Goal: Task Accomplishment & Management: Manage account settings

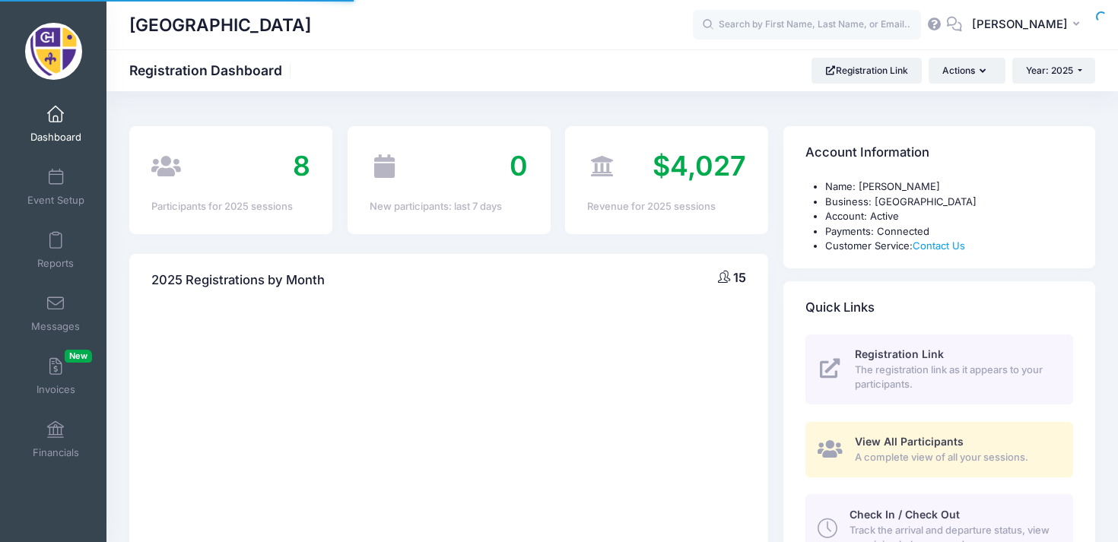
select select
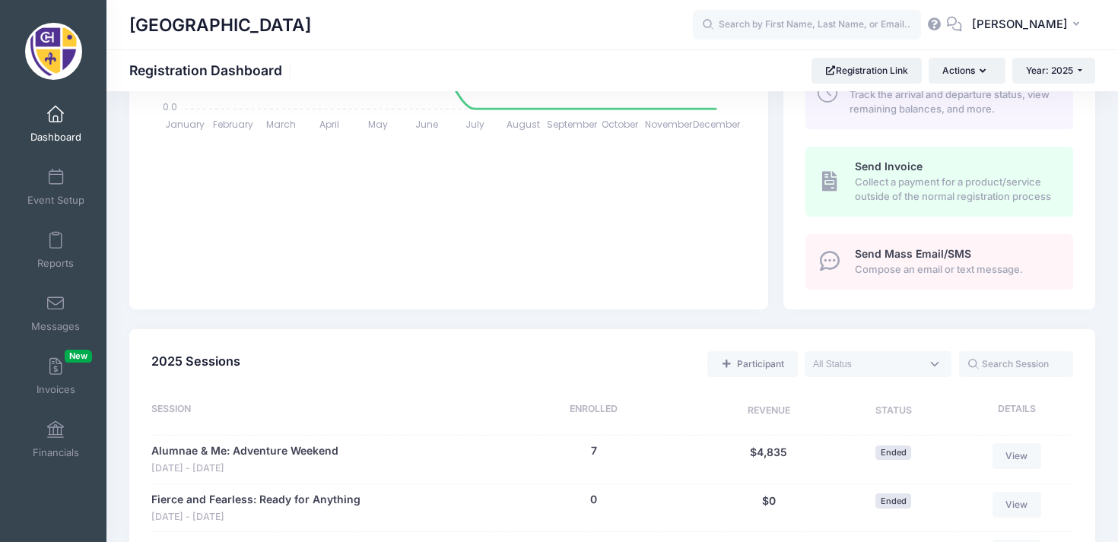
scroll to position [614, 0]
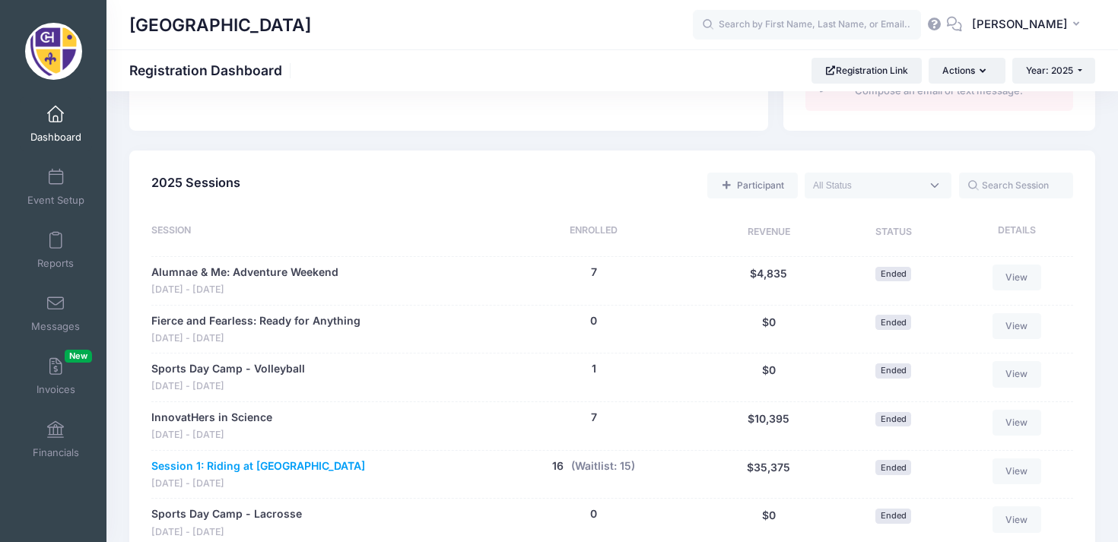
click at [240, 461] on link "Session 1: Riding at [GEOGRAPHIC_DATA]" at bounding box center [258, 466] width 214 height 16
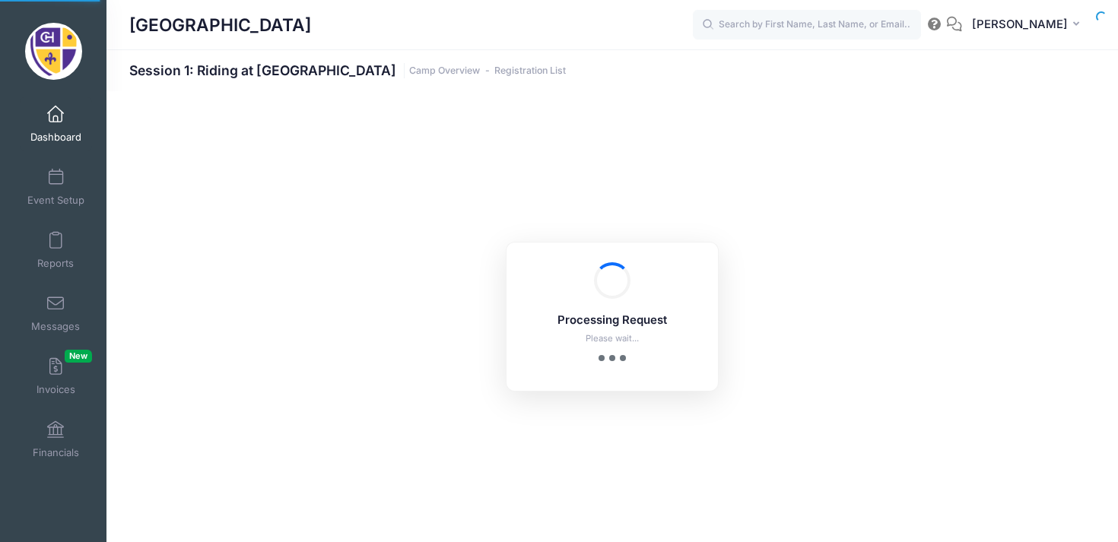
select select "10"
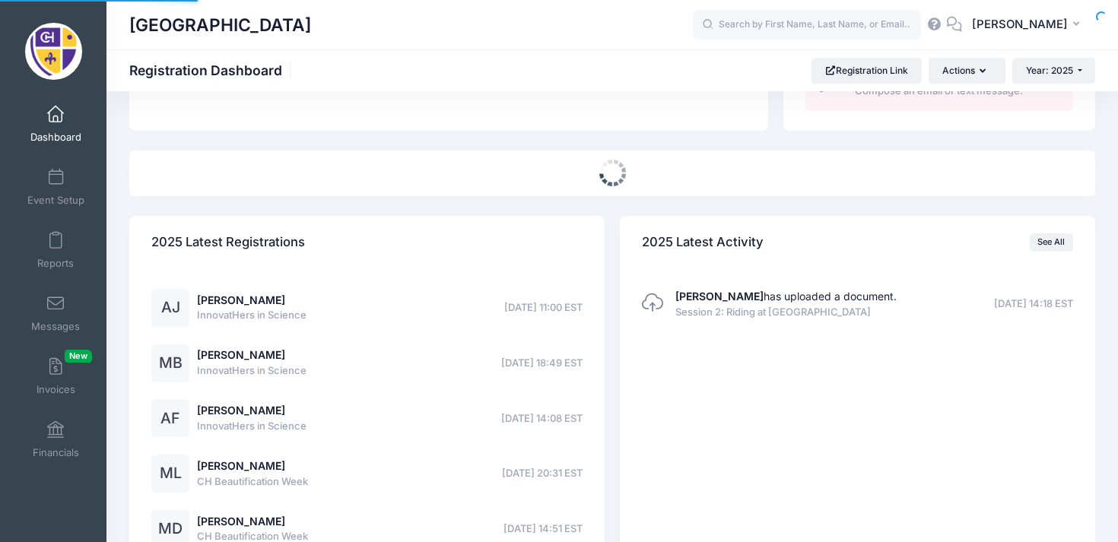
select select
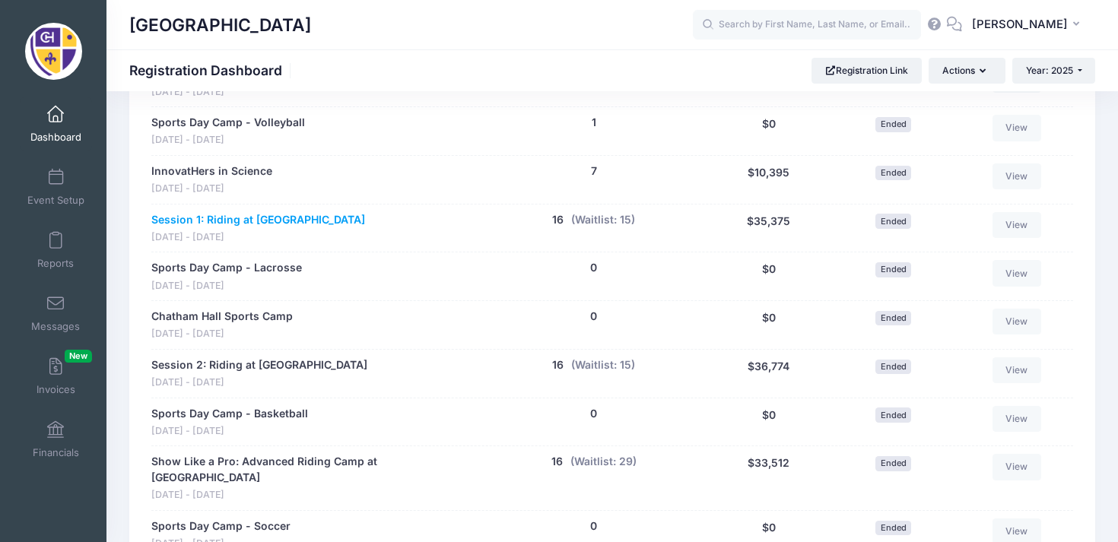
scroll to position [867, 0]
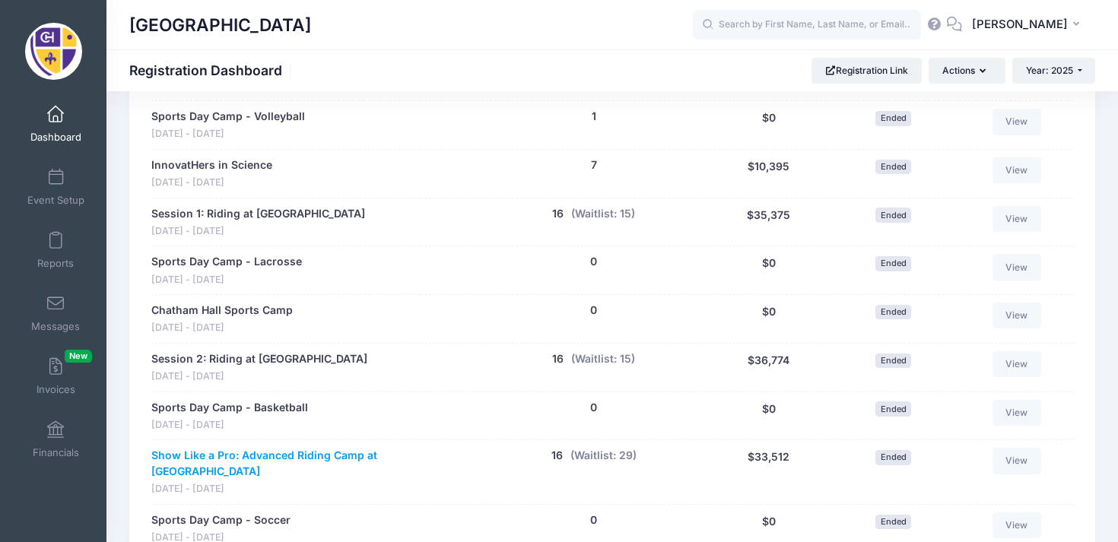
click at [307, 454] on link "Show Like a Pro: Advanced Riding Camp at [GEOGRAPHIC_DATA]" at bounding box center [313, 464] width 324 height 32
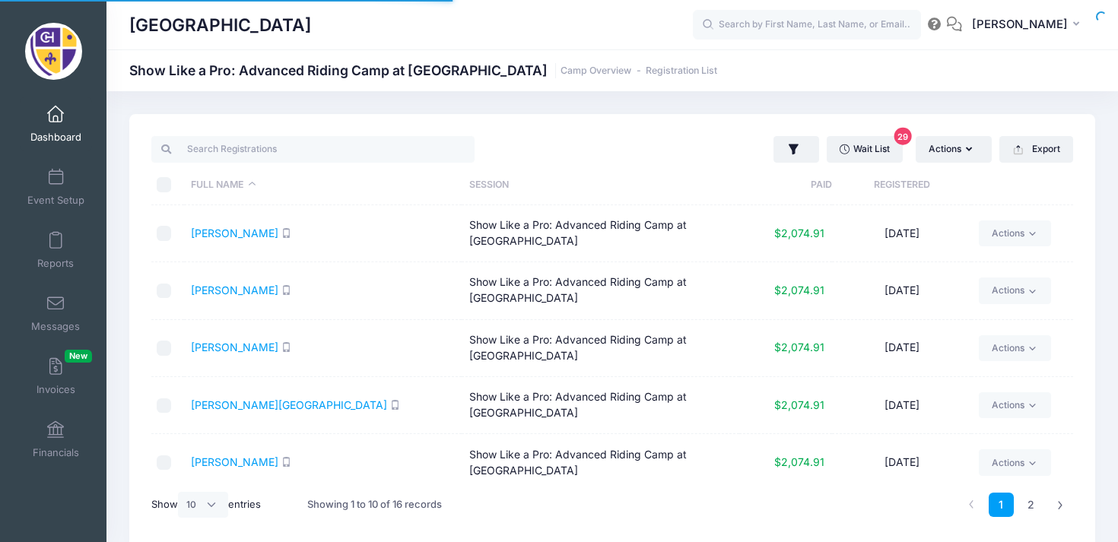
select select "10"
click at [240, 231] on link "[PERSON_NAME]" at bounding box center [234, 233] width 87 height 13
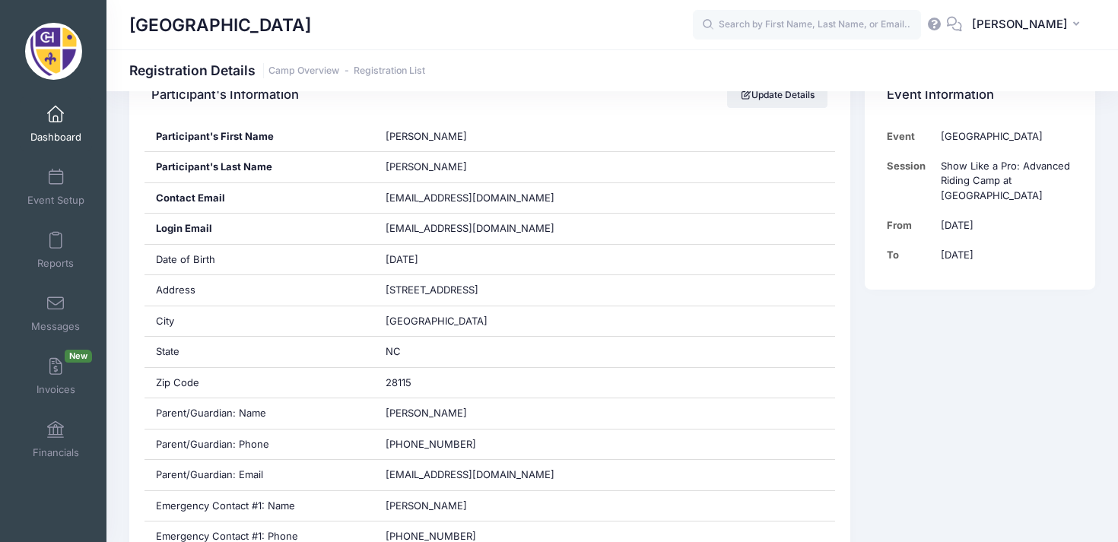
scroll to position [341, 0]
